Goal: Task Accomplishment & Management: Use online tool/utility

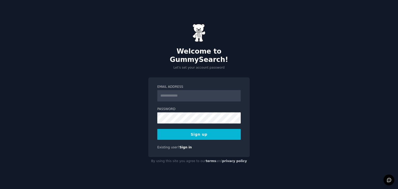
click at [216, 85] on div "Email Address" at bounding box center [198, 93] width 83 height 17
click at [215, 90] on input "Email Address" at bounding box center [198, 95] width 83 height 11
type input "**********"
click at [216, 133] on button "Sign up" at bounding box center [198, 134] width 83 height 11
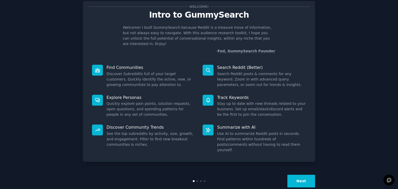
scroll to position [13, 0]
click at [299, 175] on button "Next" at bounding box center [301, 181] width 28 height 13
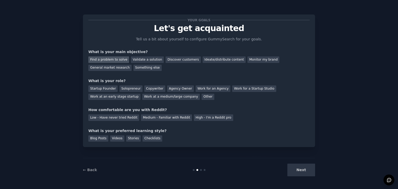
click at [118, 59] on div "Find a problem to solve" at bounding box center [108, 59] width 41 height 6
click at [167, 60] on div "Discover customers" at bounding box center [182, 59] width 35 height 6
click at [111, 63] on div "Find a problem to solve Validate a solution Discover customers Ideate/distribut…" at bounding box center [198, 63] width 221 height 16
click at [116, 60] on div "Find a problem to solve" at bounding box center [108, 59] width 41 height 6
click at [125, 88] on div "Solopreneur" at bounding box center [130, 88] width 23 height 6
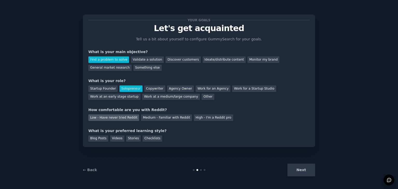
click at [124, 116] on div "Low - Have never tried Reddit" at bounding box center [113, 117] width 51 height 6
click at [146, 117] on div "Medium - Familiar with Reddit" at bounding box center [166, 117] width 51 height 6
click at [112, 139] on div "Videos" at bounding box center [117, 138] width 14 height 6
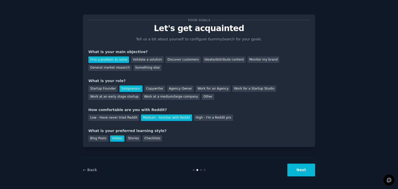
click at [112, 139] on div "Videos" at bounding box center [117, 138] width 14 height 6
click at [304, 170] on button "Next" at bounding box center [301, 170] width 28 height 13
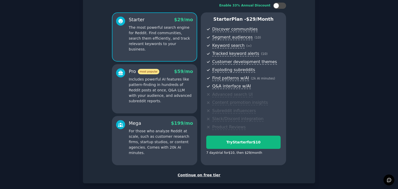
scroll to position [59, 0]
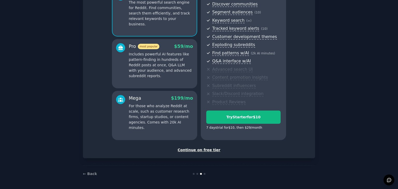
click at [193, 151] on div "Continue on free tier" at bounding box center [198, 149] width 221 height 5
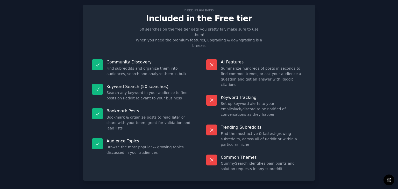
scroll to position [12, 0]
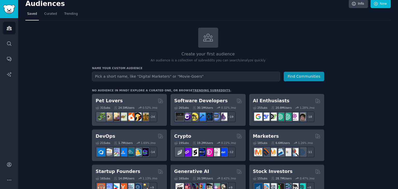
scroll to position [6, 0]
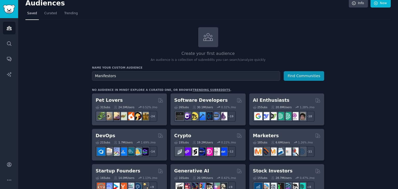
click at [283, 71] on button "Find Communities" at bounding box center [303, 76] width 40 height 10
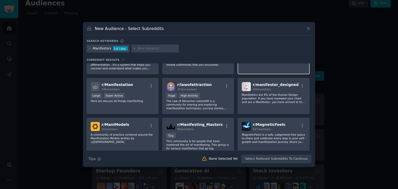
scroll to position [18, 0]
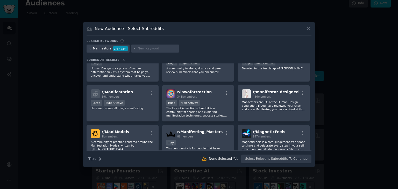
click at [308, 28] on icon at bounding box center [307, 28] width 5 height 5
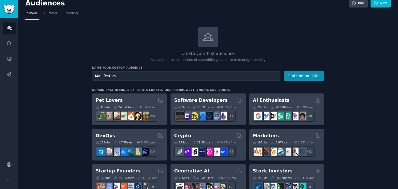
click at [212, 68] on h3 "Name your custom audience" at bounding box center [208, 68] width 232 height 4
drag, startPoint x: 212, startPoint y: 68, endPoint x: 212, endPoint y: 71, distance: 2.9
click at [212, 71] on div "Name your custom audience Audience Name Manifestors Find Communities" at bounding box center [208, 73] width 232 height 15
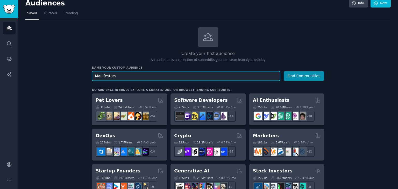
click at [212, 71] on input "Manifestors" at bounding box center [186, 76] width 188 height 10
type input "law of attraction"
click at [283, 71] on button "Find Communities" at bounding box center [303, 76] width 40 height 10
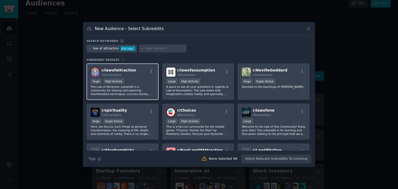
click at [140, 85] on p "The Law of Attraction subreddit is a community for sharing and exploring manife…" at bounding box center [123, 90] width 64 height 11
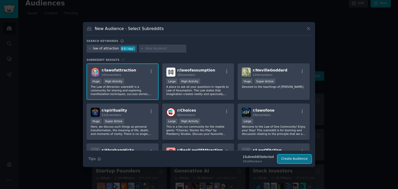
click at [286, 160] on button "Create Audience" at bounding box center [294, 159] width 34 height 9
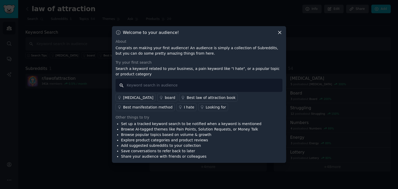
click at [216, 85] on input "text" at bounding box center [198, 85] width 167 height 13
type input "O"
type input "I hate"
click at [184, 106] on div "I hate" at bounding box center [189, 107] width 10 height 5
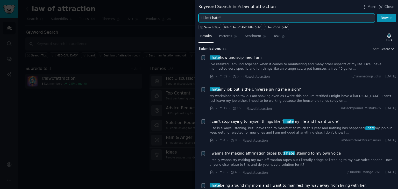
click at [246, 17] on input "title:"I hate"" at bounding box center [286, 18] width 176 height 9
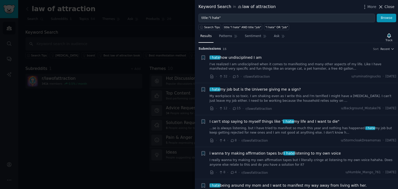
click at [388, 8] on span "Close" at bounding box center [389, 6] width 10 height 5
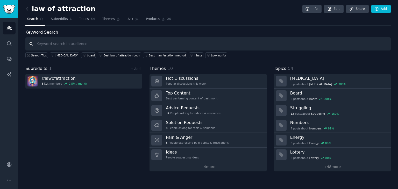
click at [170, 46] on input "text" at bounding box center [207, 43] width 365 height 13
type input "how"
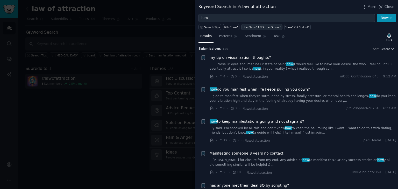
click at [259, 29] on link "title:"how" AND title:"i dont"" at bounding box center [261, 27] width 41 height 6
type input "title:"how" AND title:"i dont""
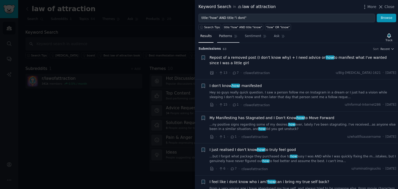
click at [227, 36] on span "Patterns" at bounding box center [225, 36] width 13 height 5
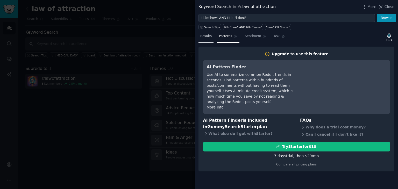
click at [205, 34] on span "Results" at bounding box center [205, 36] width 11 height 5
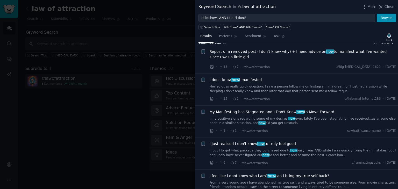
scroll to position [6, 0]
click at [150, 39] on div at bounding box center [199, 94] width 398 height 189
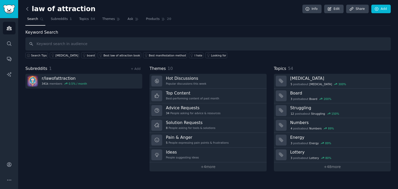
click at [29, 10] on icon at bounding box center [27, 8] width 5 height 5
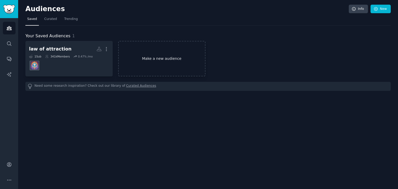
click at [140, 56] on link "Make a new audience" at bounding box center [161, 58] width 87 height 35
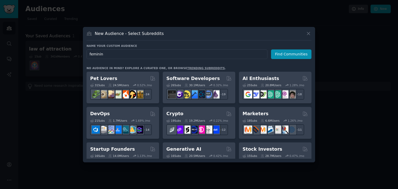
type input "feminine"
click button "Find Communities" at bounding box center [291, 54] width 40 height 10
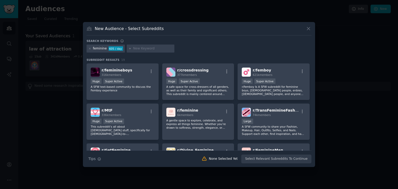
click at [105, 49] on div "feminine" at bounding box center [100, 48] width 14 height 5
click at [102, 49] on div "feminine" at bounding box center [100, 48] width 14 height 5
click at [105, 49] on div "feminine" at bounding box center [100, 48] width 14 height 5
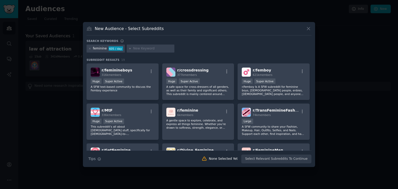
click at [87, 48] on div "feminine 605 / day" at bounding box center [105, 49] width 38 height 8
click at [89, 47] on icon at bounding box center [89, 48] width 3 height 3
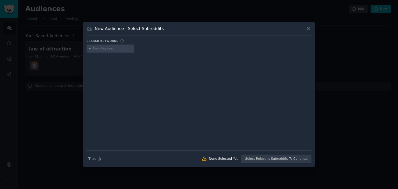
click at [104, 47] on input "text" at bounding box center [112, 48] width 39 height 5
type input "femininity"
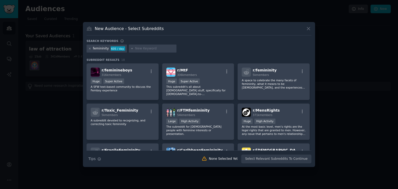
click at [88, 48] on icon at bounding box center [89, 48] width 3 height 3
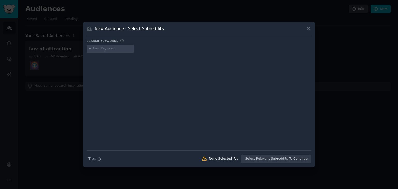
click at [101, 47] on input "text" at bounding box center [112, 48] width 39 height 5
type input "womanhood"
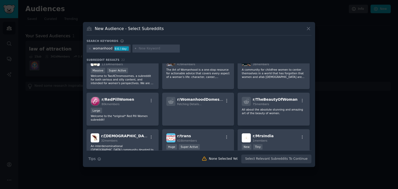
scroll to position [52, 0]
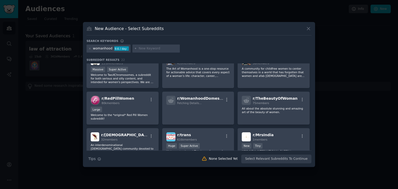
click at [86, 48] on div "womanhood 9.6 / day" at bounding box center [108, 49] width 44 height 8
click at [89, 48] on icon at bounding box center [89, 48] width 3 height 3
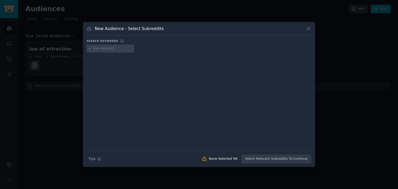
click at [98, 48] on input "text" at bounding box center [112, 48] width 39 height 5
type input "independence"
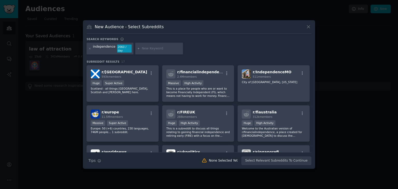
click at [106, 49] on div "independence" at bounding box center [104, 49] width 23 height 8
click at [89, 48] on icon at bounding box center [89, 48] width 1 height 1
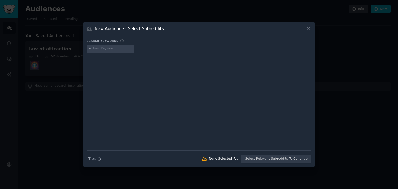
click at [96, 50] on input "text" at bounding box center [112, 48] width 39 height 5
type input "stres"
click at [97, 50] on div "stres" at bounding box center [97, 48] width 8 height 5
click at [99, 49] on div "stres" at bounding box center [97, 48] width 8 height 5
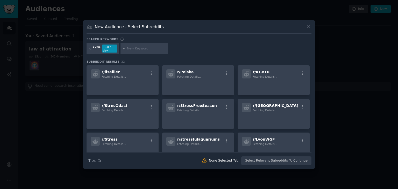
click at [89, 47] on icon at bounding box center [89, 48] width 3 height 3
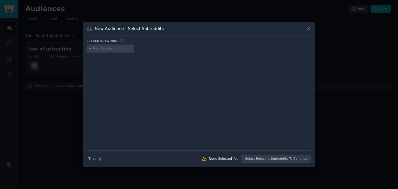
click at [94, 49] on input "text" at bounding box center [112, 48] width 39 height 5
type input "stress"
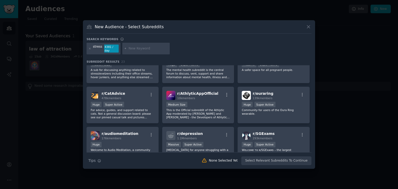
scroll to position [139, 0]
click at [311, 26] on icon at bounding box center [307, 26] width 5 height 5
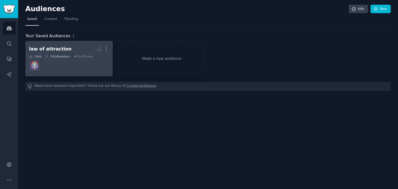
click at [98, 62] on dd at bounding box center [69, 65] width 80 height 14
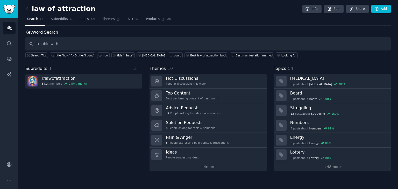
type input "trouble with"
